Goal: Task Accomplishment & Management: Use online tool/utility

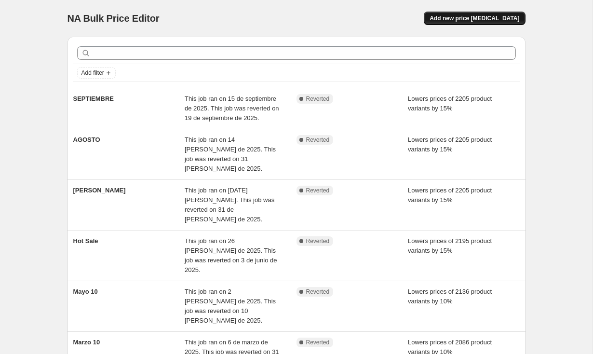
click at [491, 20] on span "Add new price [MEDICAL_DATA]" at bounding box center [475, 18] width 90 height 8
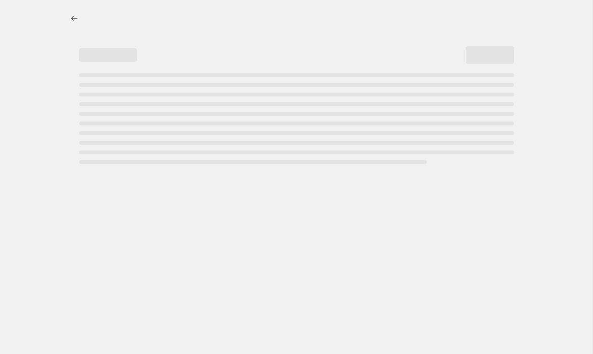
select select "percentage"
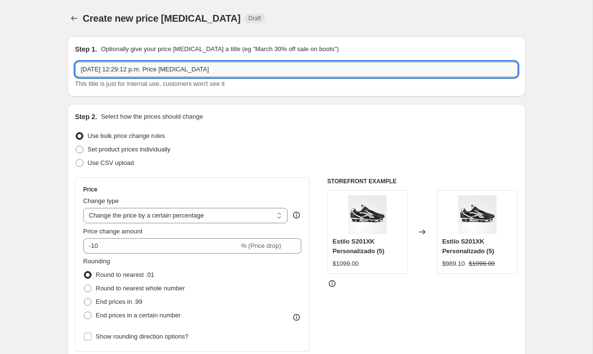
click at [233, 69] on input "[DATE] 12:29:12 p.m. Price [MEDICAL_DATA]" at bounding box center [296, 69] width 443 height 15
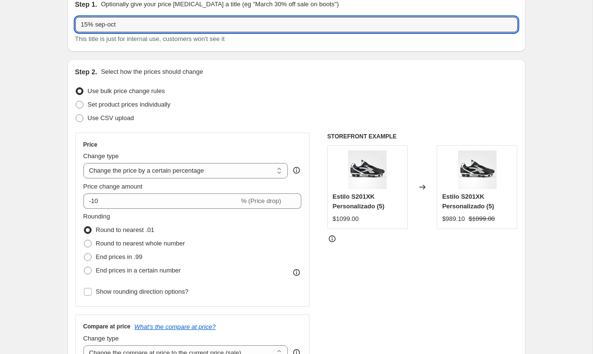
scroll to position [79, 0]
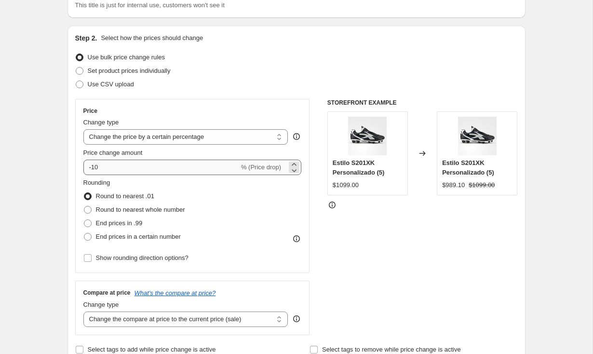
type input "15% sep-oct"
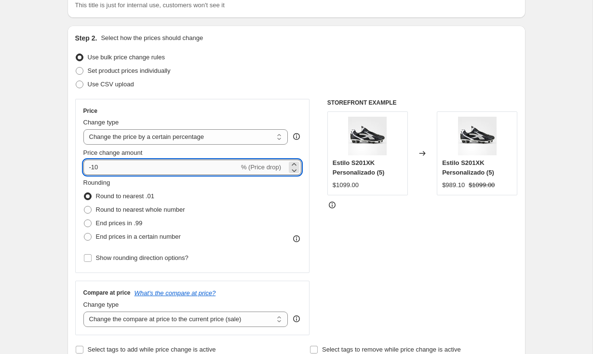
click at [122, 170] on input "-10" at bounding box center [161, 167] width 156 height 15
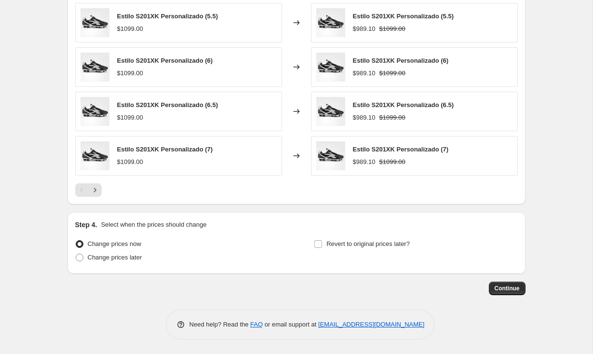
scroll to position [610, 0]
type input "-15"
click at [316, 245] on input "Revert to original prices later?" at bounding box center [318, 244] width 8 height 8
checkbox input "true"
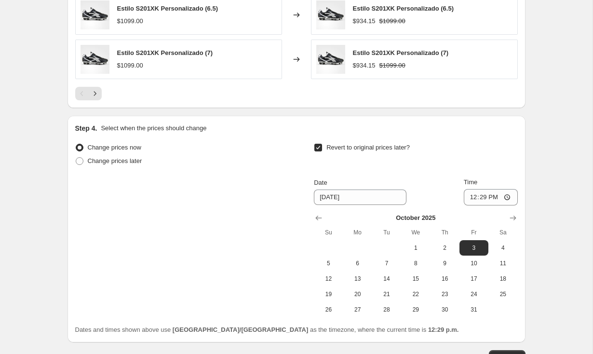
scroll to position [743, 0]
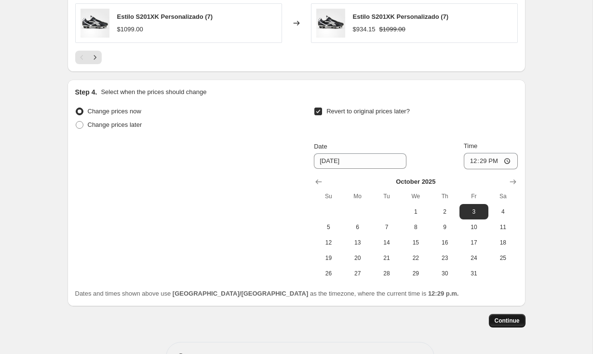
click at [504, 323] on span "Continue" at bounding box center [507, 321] width 25 height 8
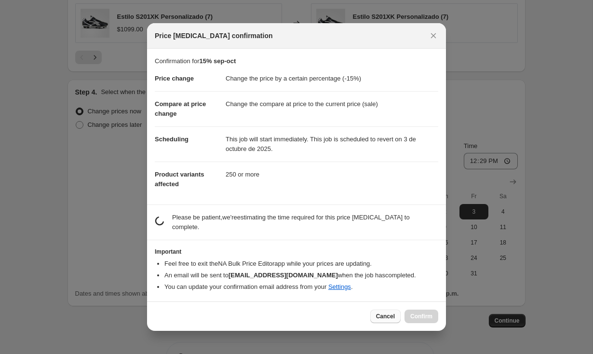
click at [389, 316] on span "Cancel" at bounding box center [385, 316] width 19 height 8
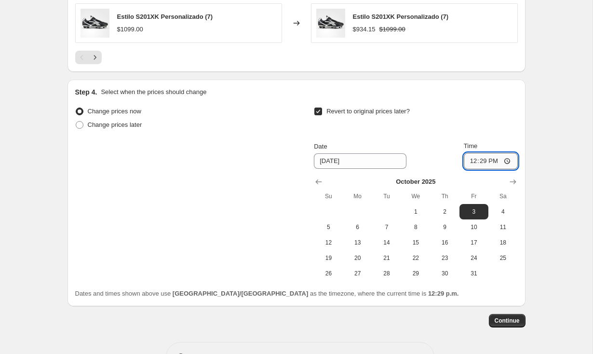
click at [481, 161] on input "12:29" at bounding box center [491, 161] width 54 height 16
click at [495, 162] on input "23:29" at bounding box center [491, 161] width 54 height 16
type input "23:59"
click at [505, 323] on span "Continue" at bounding box center [507, 321] width 25 height 8
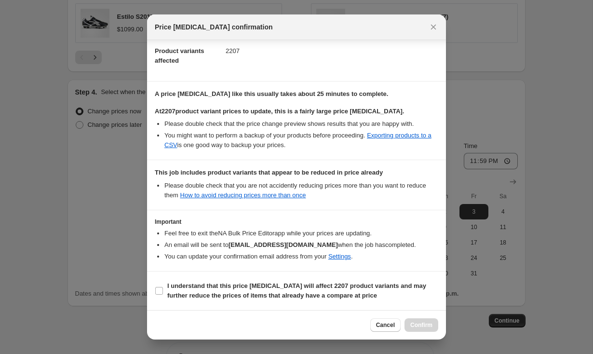
scroll to position [115, 0]
click at [158, 292] on input "I understand that this price [MEDICAL_DATA] will affect 2207 product variants a…" at bounding box center [159, 291] width 8 height 8
checkbox input "true"
click at [420, 320] on button "Confirm" at bounding box center [422, 325] width 34 height 14
